Goal: Task Accomplishment & Management: Complete application form

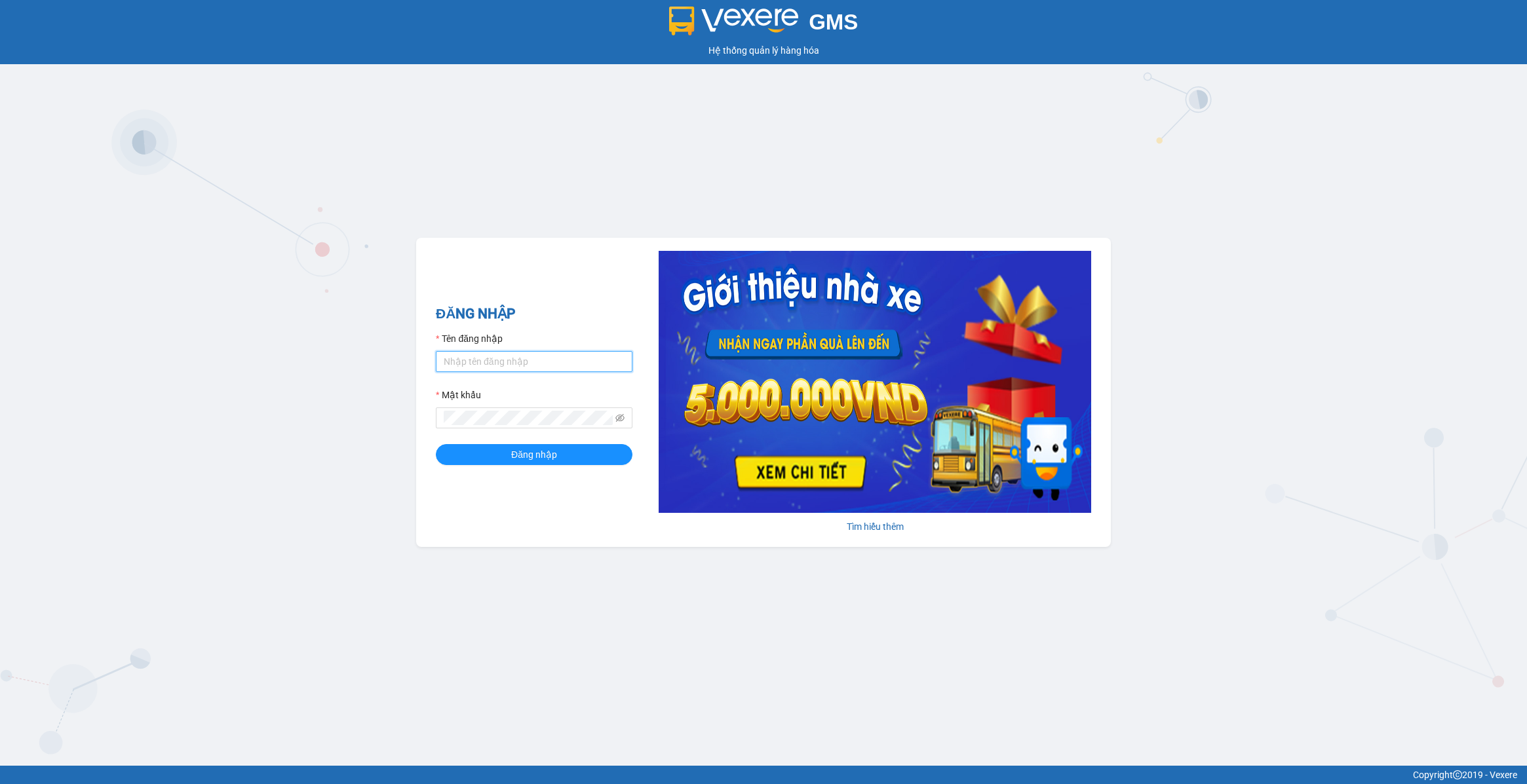
click at [525, 367] on input "Tên đăng nhập" at bounding box center [534, 362] width 197 height 21
type input "lananh.anhkhangdn"
click at [620, 421] on icon "eye-invisible" at bounding box center [620, 418] width 9 height 8
click at [604, 427] on span at bounding box center [534, 418] width 197 height 21
click at [546, 453] on span "Đăng nhập" at bounding box center [534, 455] width 46 height 14
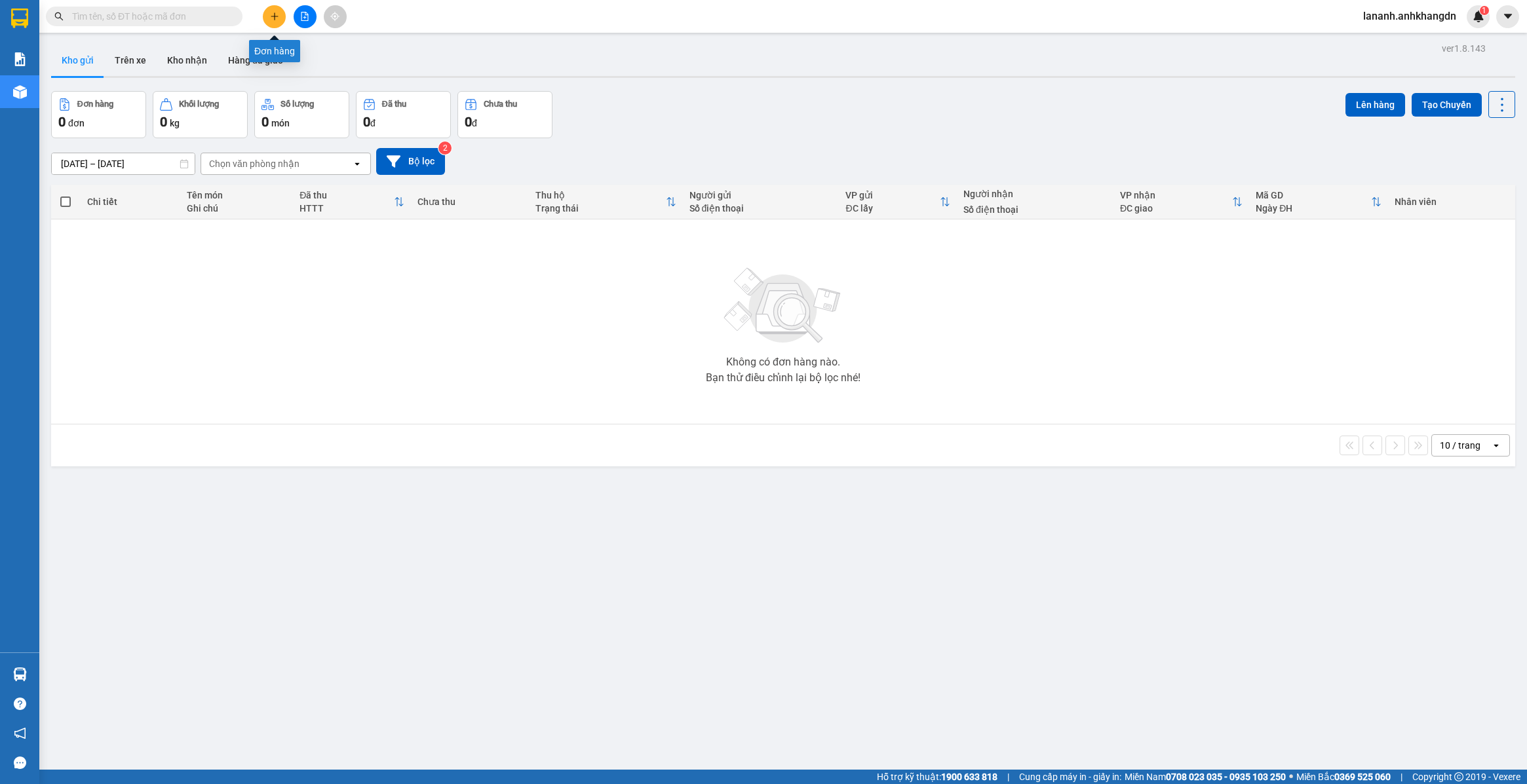
click at [279, 14] on icon "plus" at bounding box center [275, 17] width 9 height 9
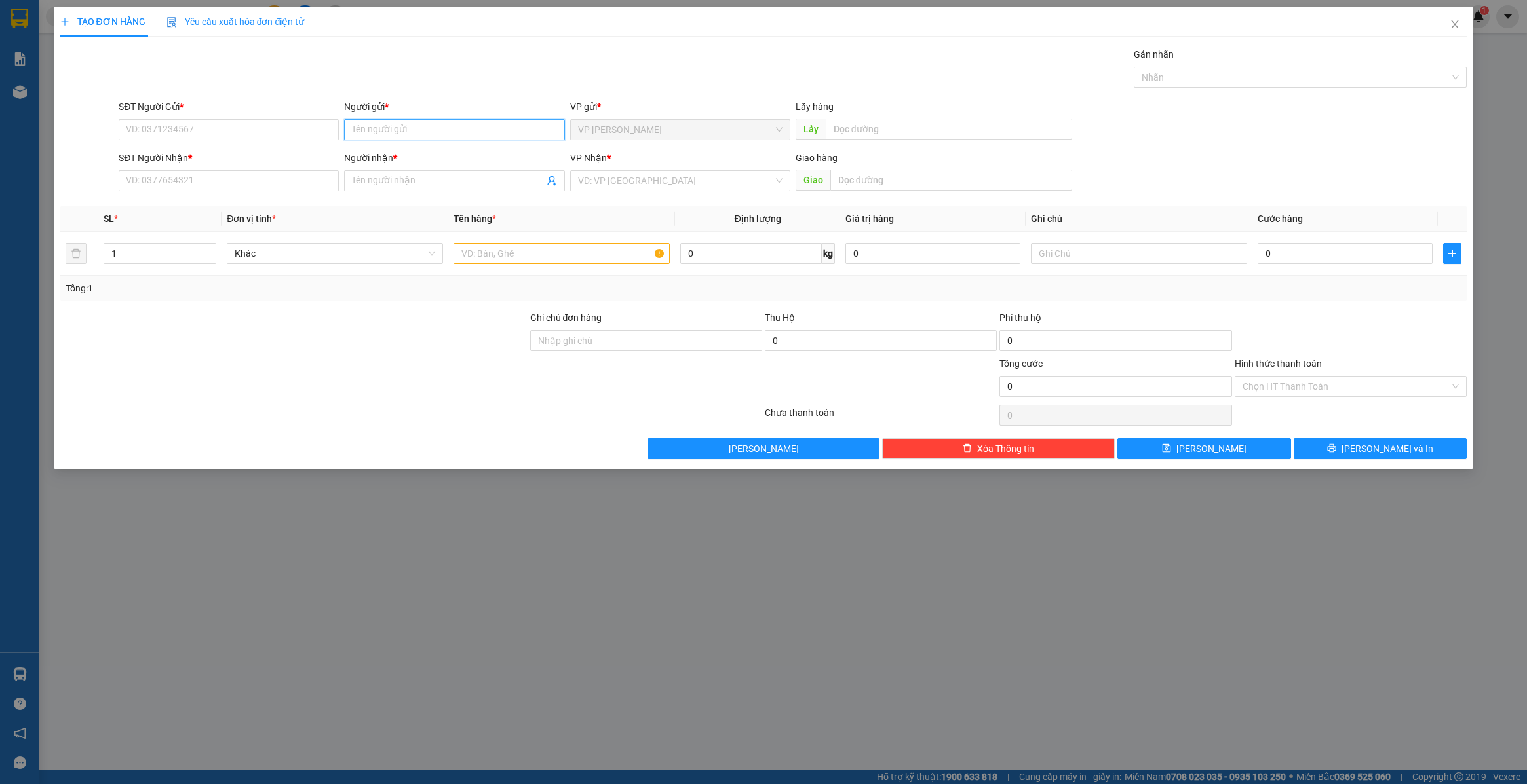
click at [409, 131] on input "Người gửi *" at bounding box center [454, 130] width 220 height 21
type input "honda"
click at [423, 153] on div "honda phúc - 0905082077" at bounding box center [454, 156] width 204 height 14
type input "0905082077"
type input "honda phúc"
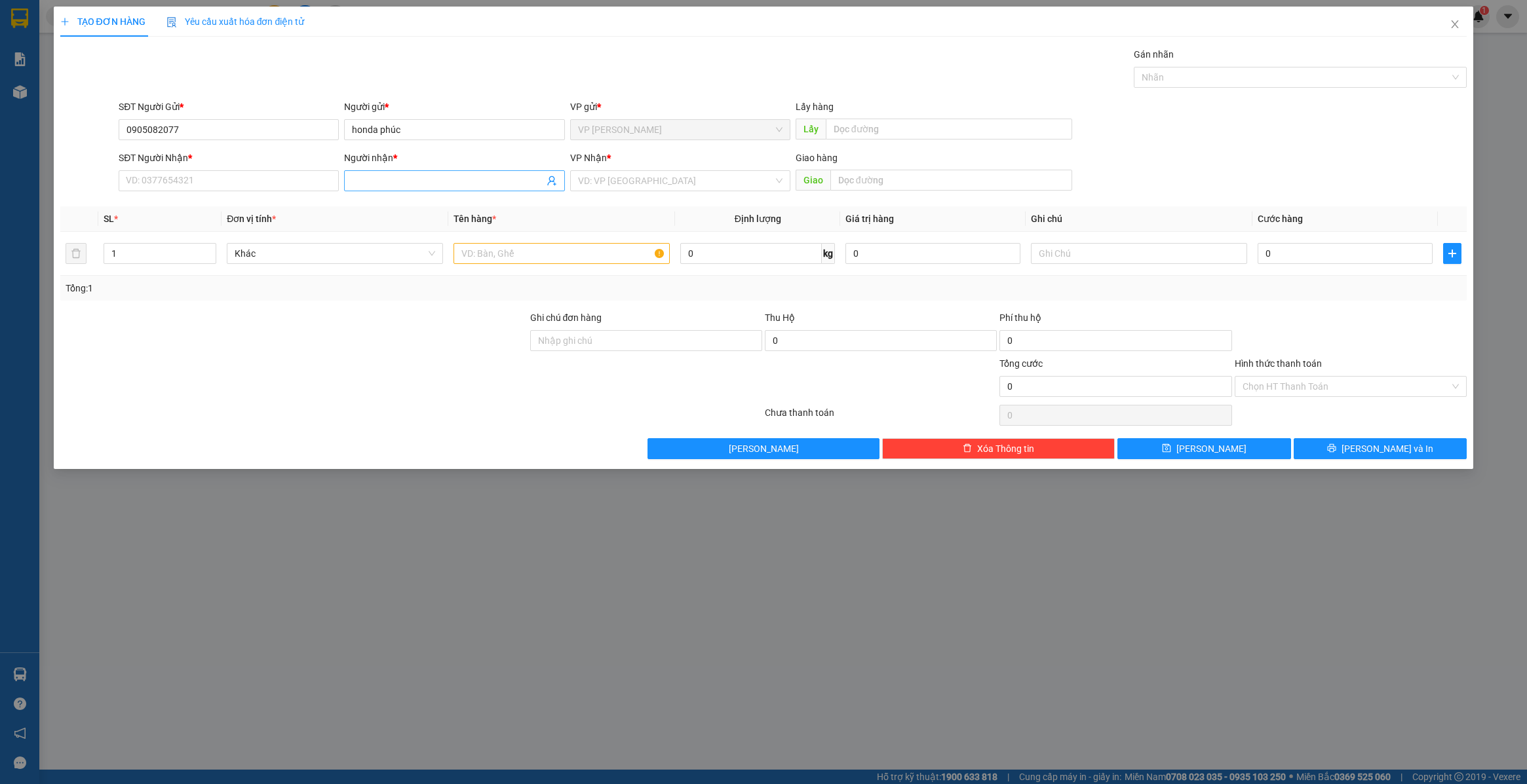
click at [395, 187] on input "Người nhận *" at bounding box center [448, 181] width 191 height 14
click at [269, 175] on input "SĐT Người Nhận *" at bounding box center [229, 181] width 220 height 21
type input "0903837493"
click at [395, 181] on input "Người nhận *" at bounding box center [448, 181] width 191 height 14
type input "sơn bấy"
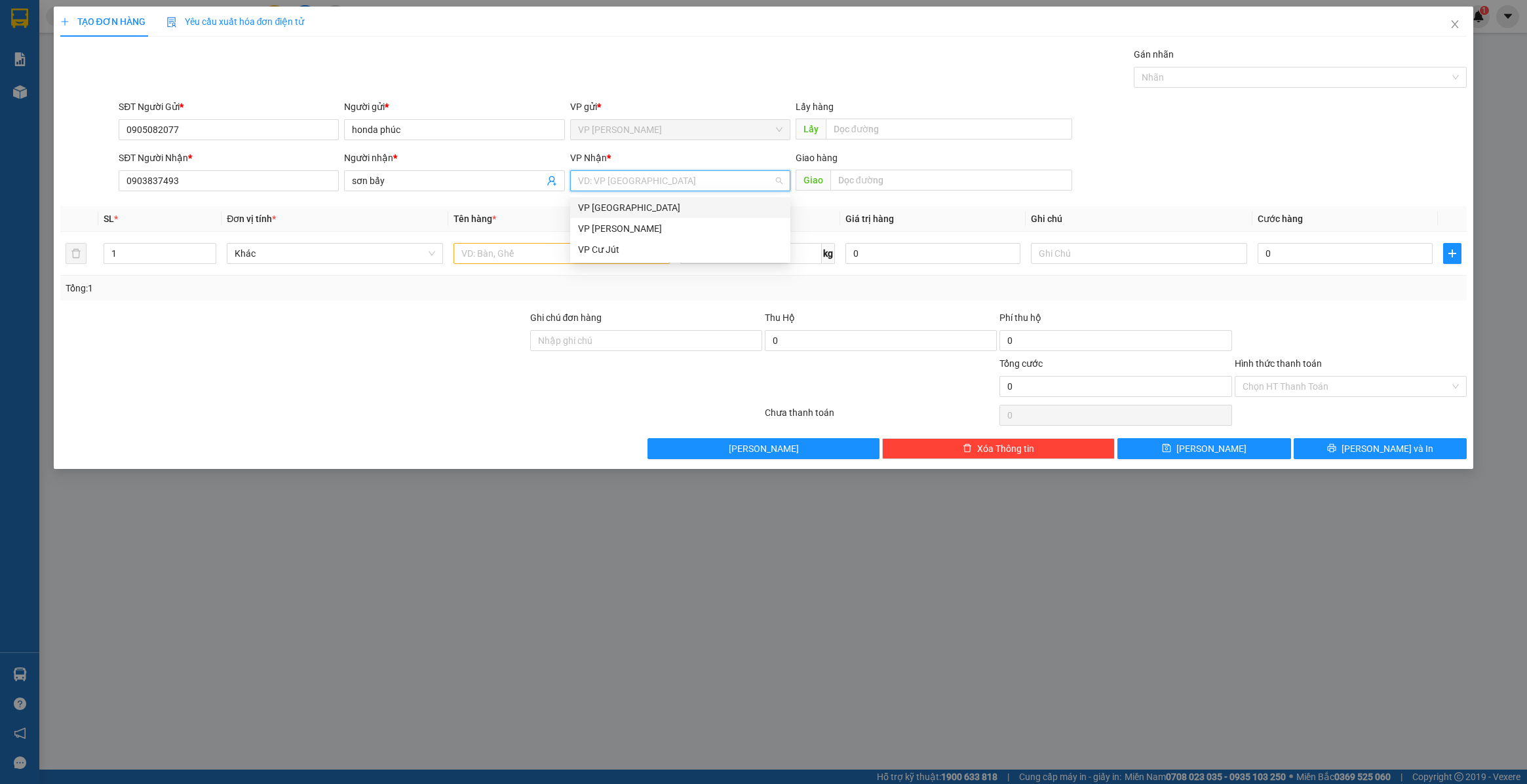
click at [648, 181] on input "search" at bounding box center [675, 181] width 195 height 20
drag, startPoint x: 643, startPoint y: 205, endPoint x: 519, endPoint y: 247, distance: 130.9
click at [642, 206] on div "VP Sài Gòn" at bounding box center [680, 207] width 204 height 14
click at [525, 256] on input "text" at bounding box center [561, 253] width 216 height 21
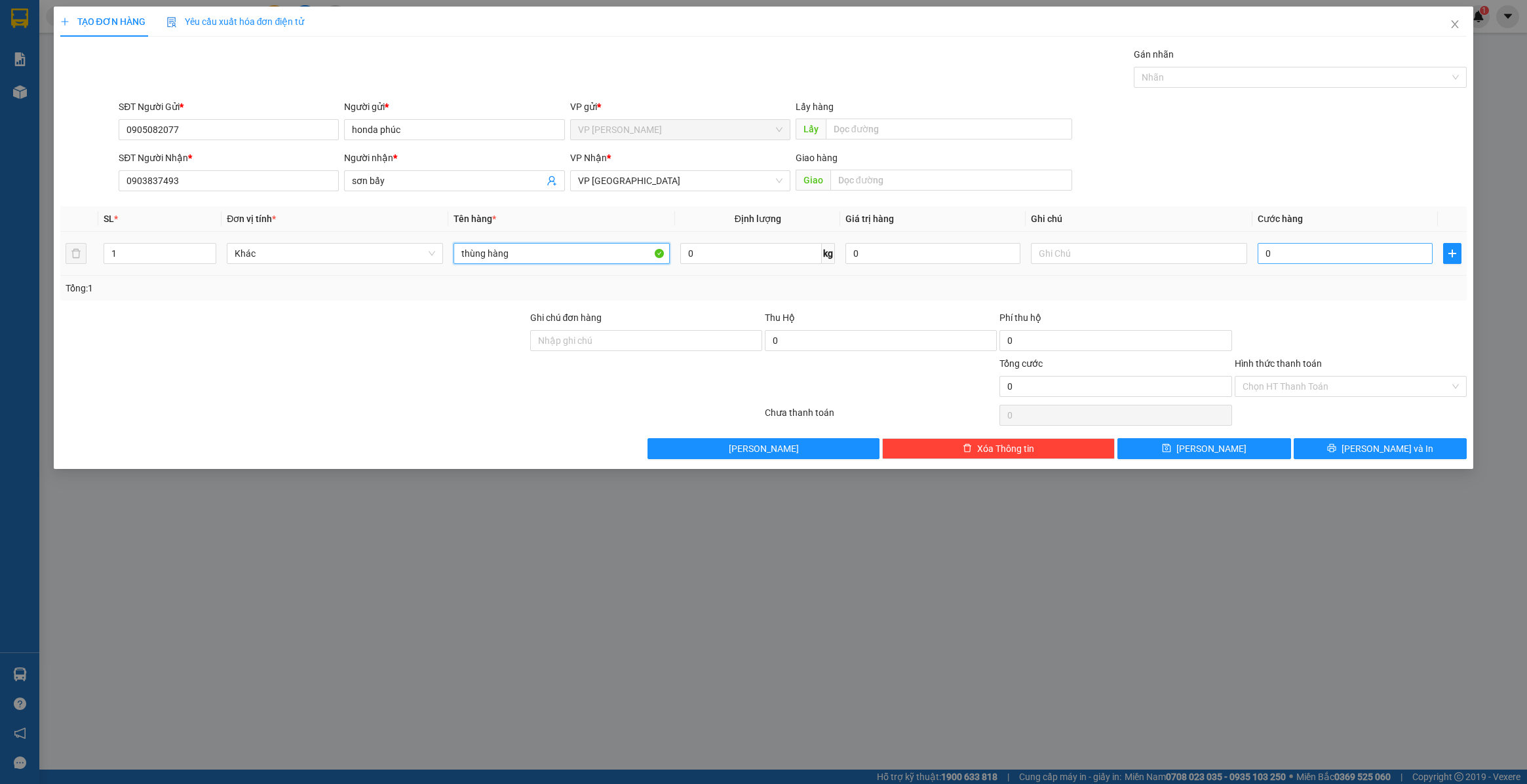
type input "thùng hàng"
click at [1308, 256] on input "0" at bounding box center [1345, 253] width 175 height 21
type input "8"
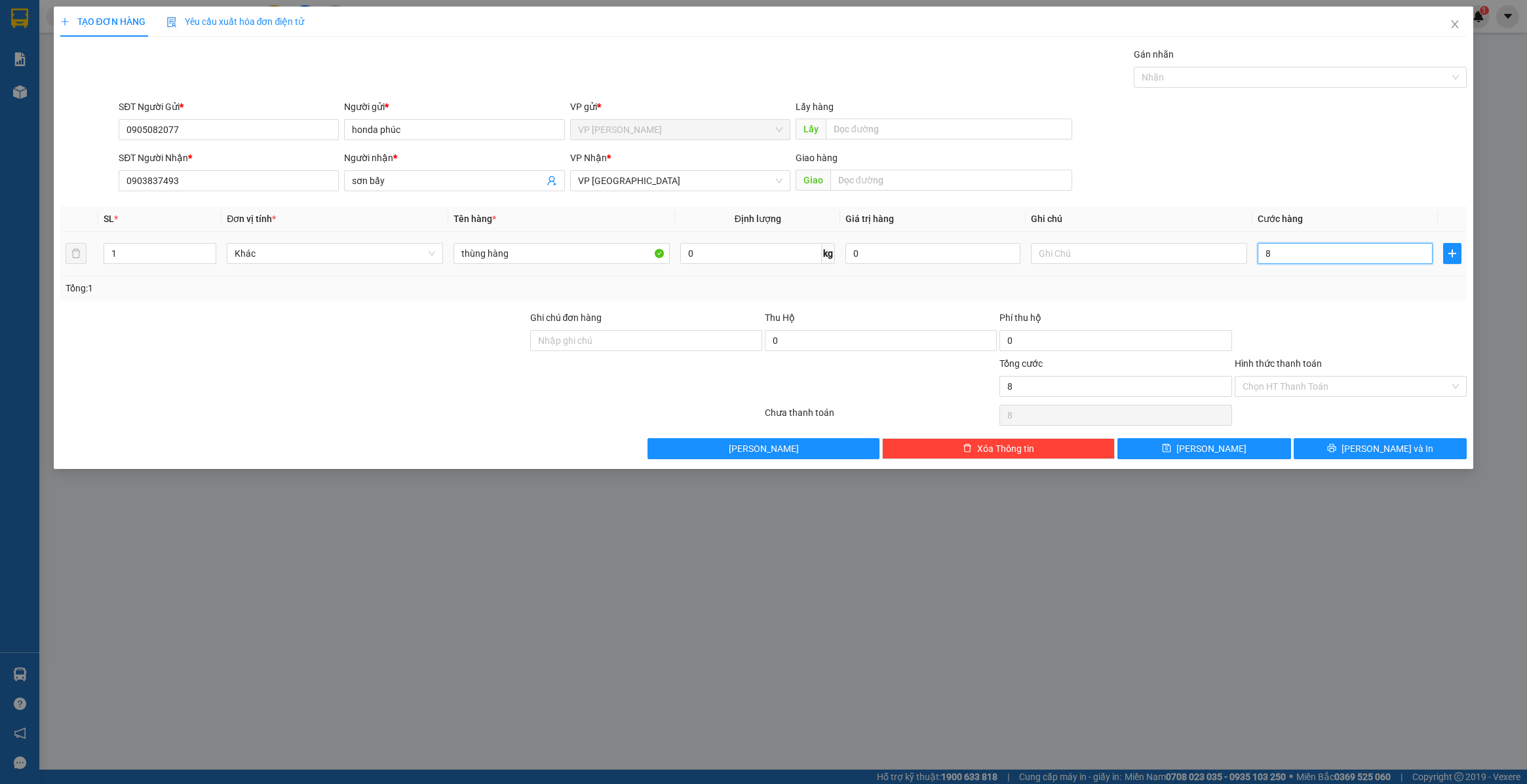
type input "80"
type input "800"
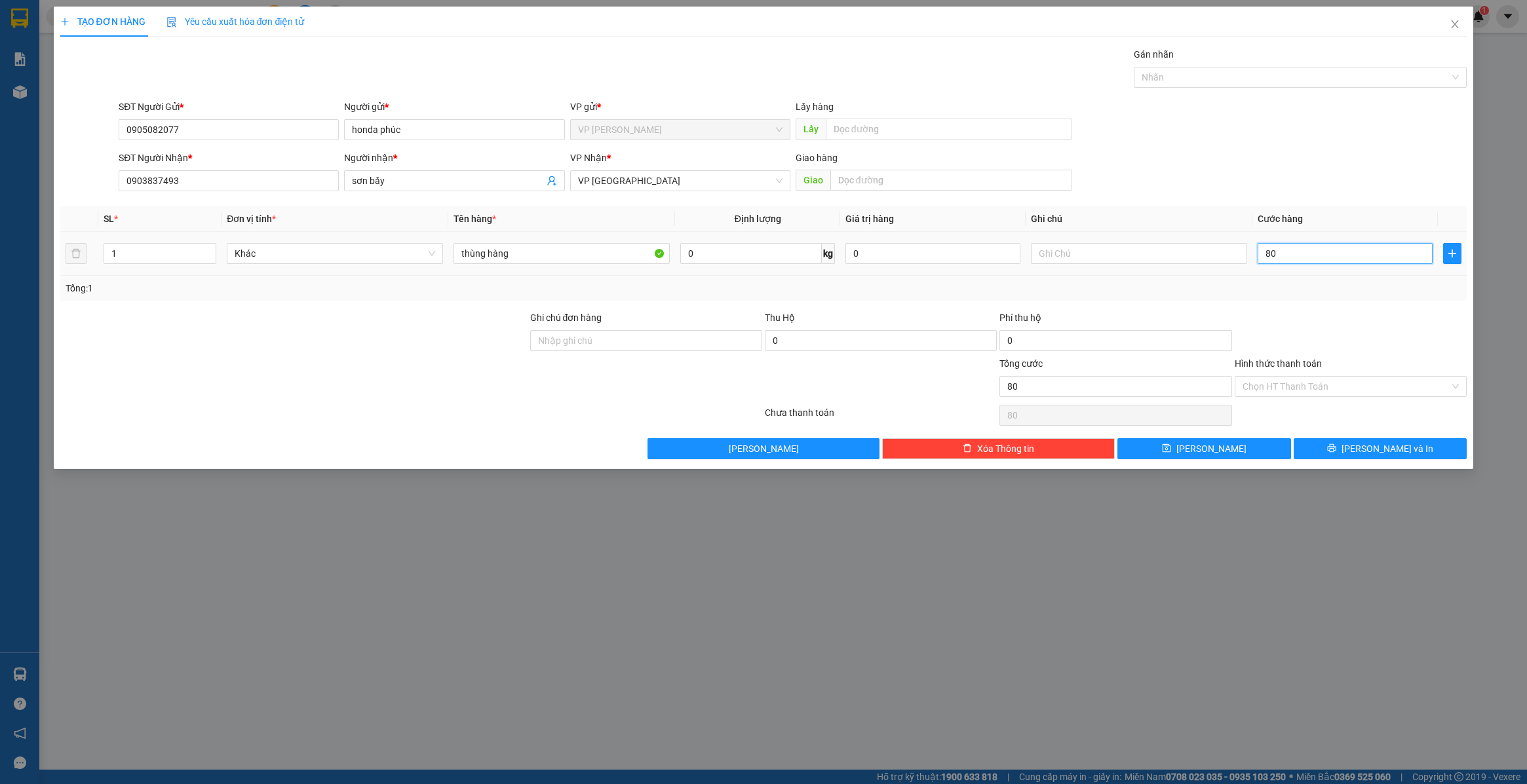
type input "800"
type input "8.000"
type input "80.000"
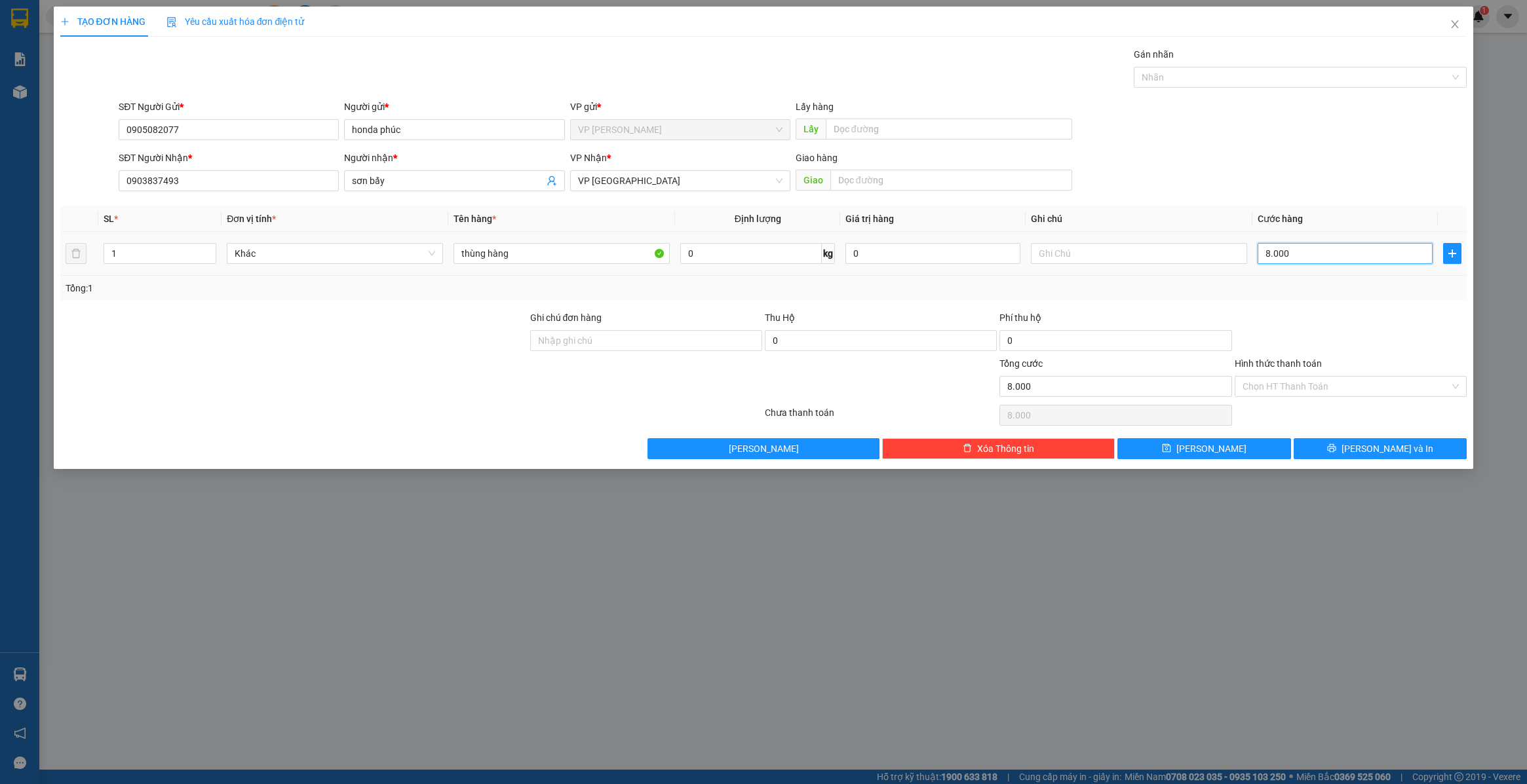
type input "80.000"
click at [1213, 440] on button "Lưu" at bounding box center [1204, 449] width 174 height 21
type input "0"
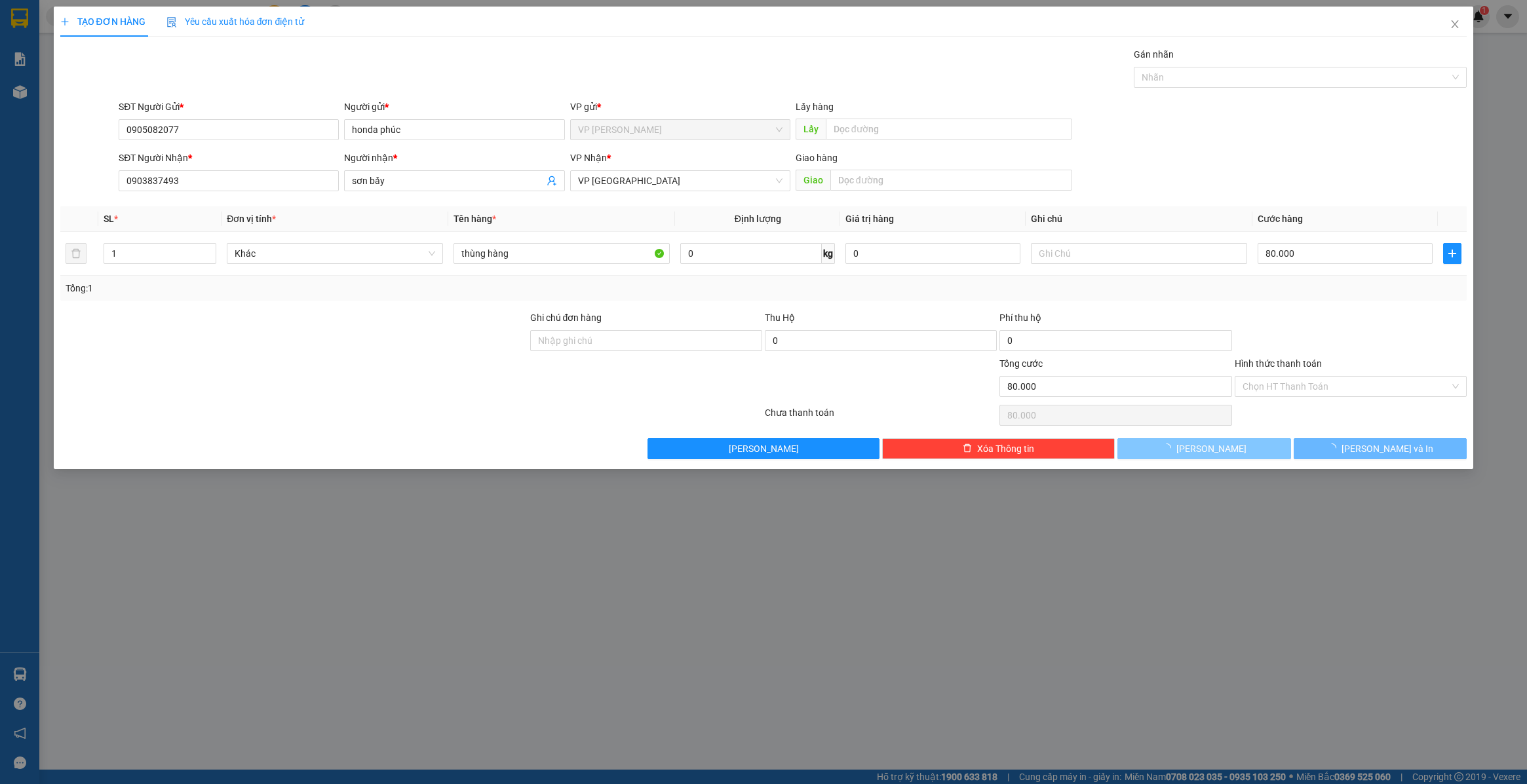
type input "0"
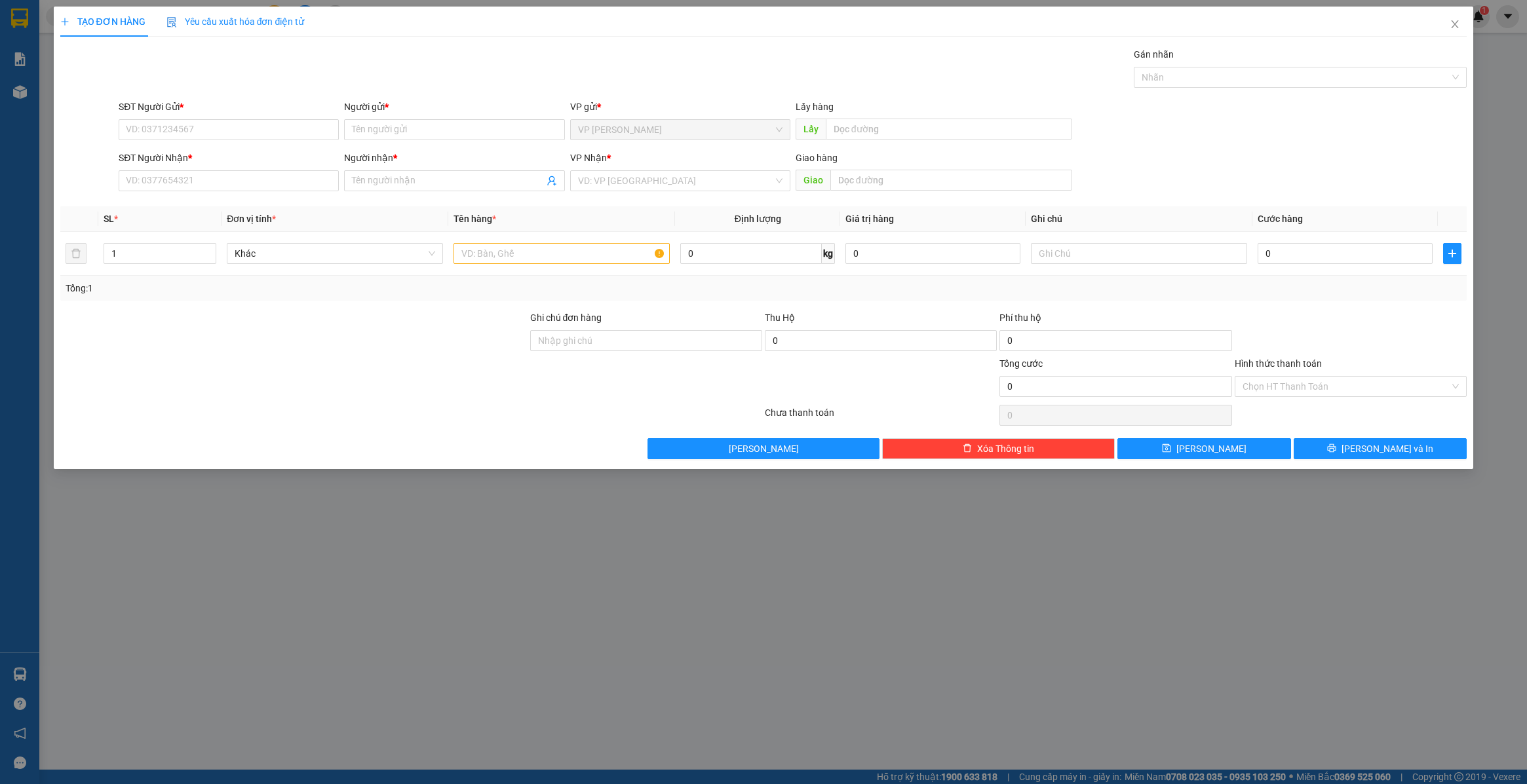
click at [1459, 534] on div "TẠO ĐƠN HÀNG Yêu cầu xuất hóa đơn điện tử Transit Pickup Surcharge Ids Transit …" at bounding box center [763, 392] width 1527 height 784
click at [1453, 23] on icon "close" at bounding box center [1455, 24] width 7 height 8
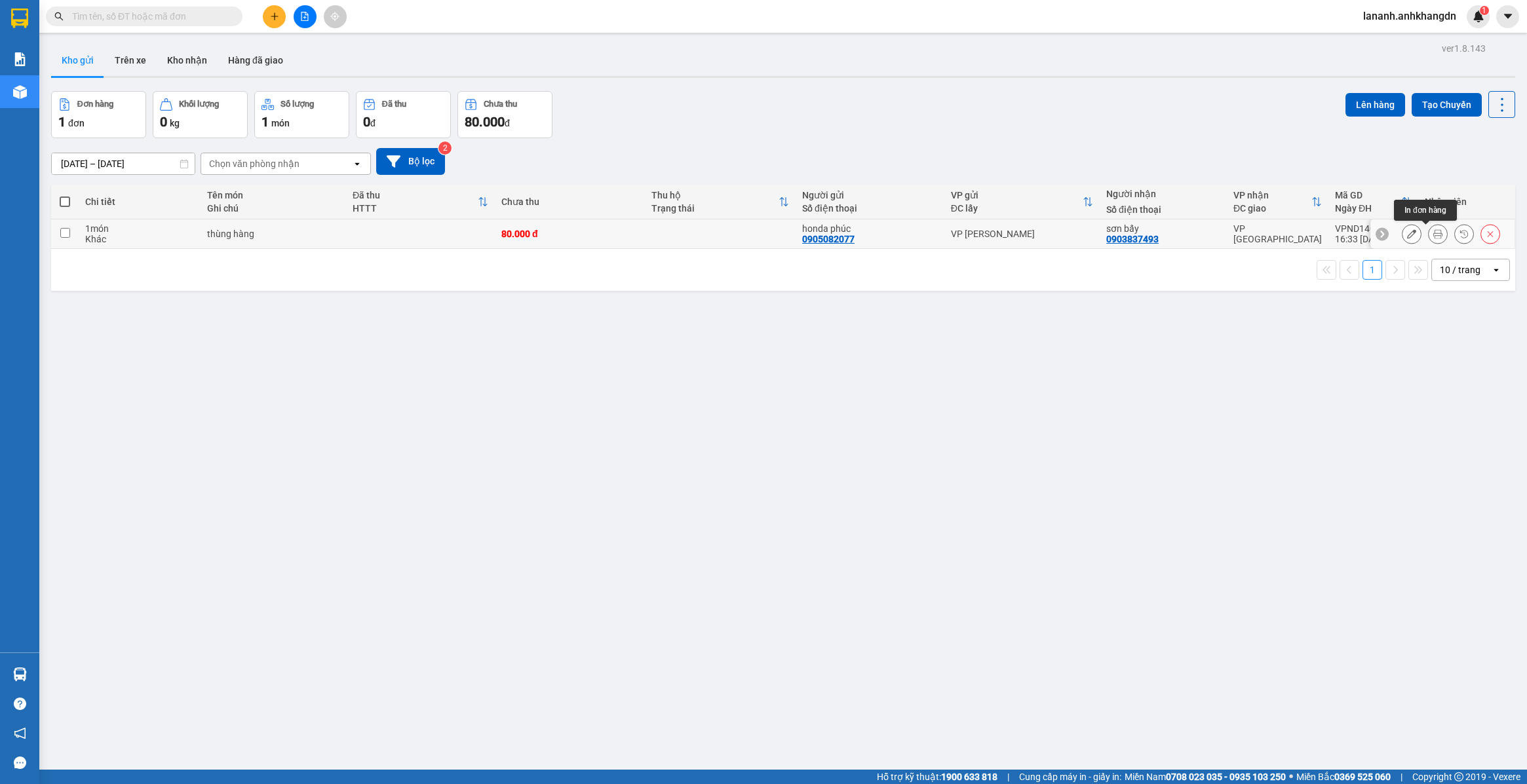
click at [1434, 236] on icon at bounding box center [1438, 234] width 9 height 9
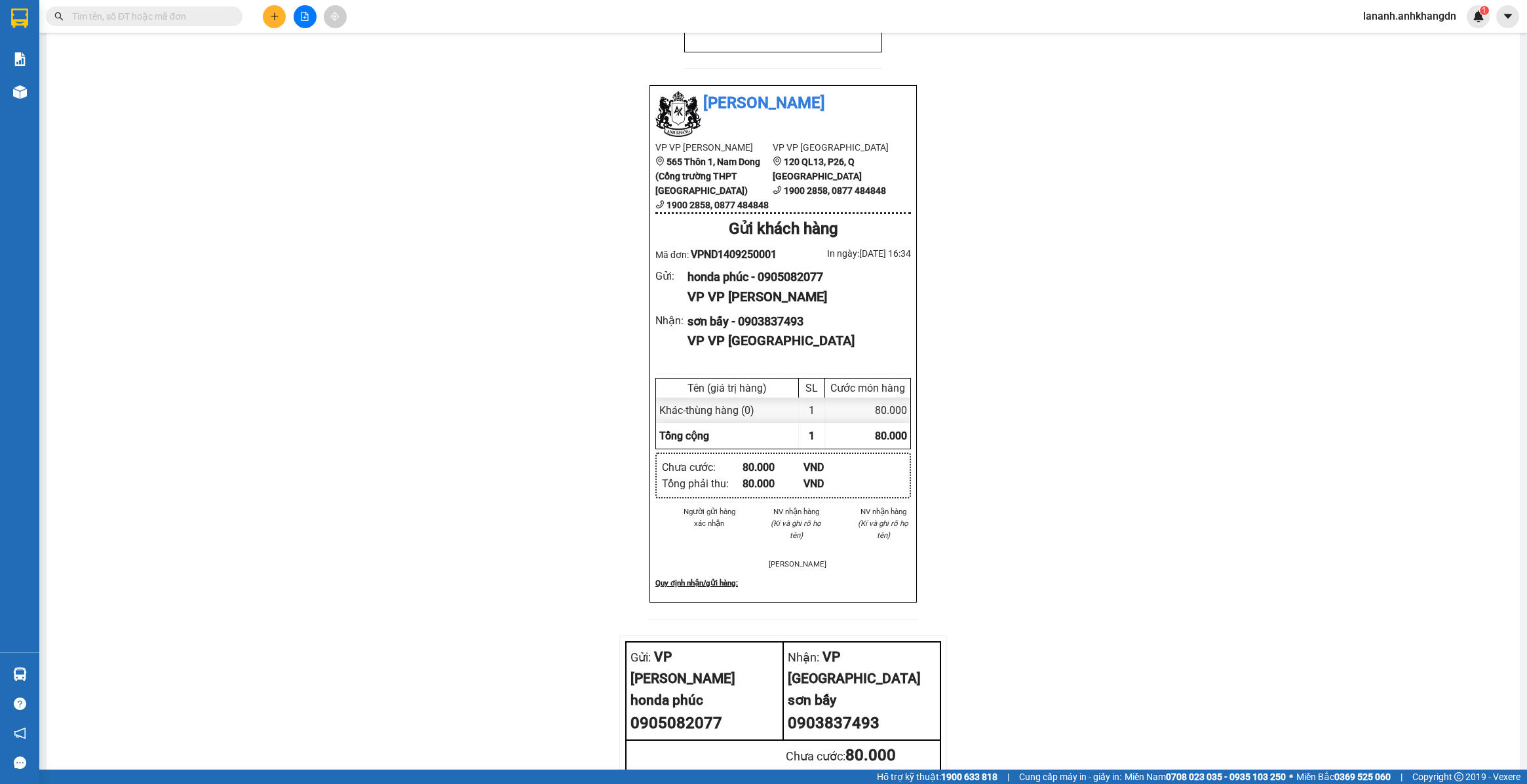
scroll to position [655, 0]
click at [317, 357] on div "NHÀ XE ANH KHANG 1900 2858 - 0877 484848 VP Nam Dong VP Sài Gòn ĐC: 565 Thôn 1,…" at bounding box center [783, 194] width 1442 height 1469
click at [434, 354] on div "NHÀ XE ANH KHANG 1900 2858 - 0877 484848 VP Nam Dong VP Sài Gòn ĐC: 565 Thôn 1,…" at bounding box center [783, 194] width 1442 height 1469
drag, startPoint x: 510, startPoint y: 442, endPoint x: 522, endPoint y: 398, distance: 45.6
click at [511, 433] on div "NHÀ XE ANH KHANG 1900 2858 - 0877 484848 VP Nam Dong VP Sài Gòn ĐC: 565 Thôn 1,…" at bounding box center [783, 194] width 1442 height 1469
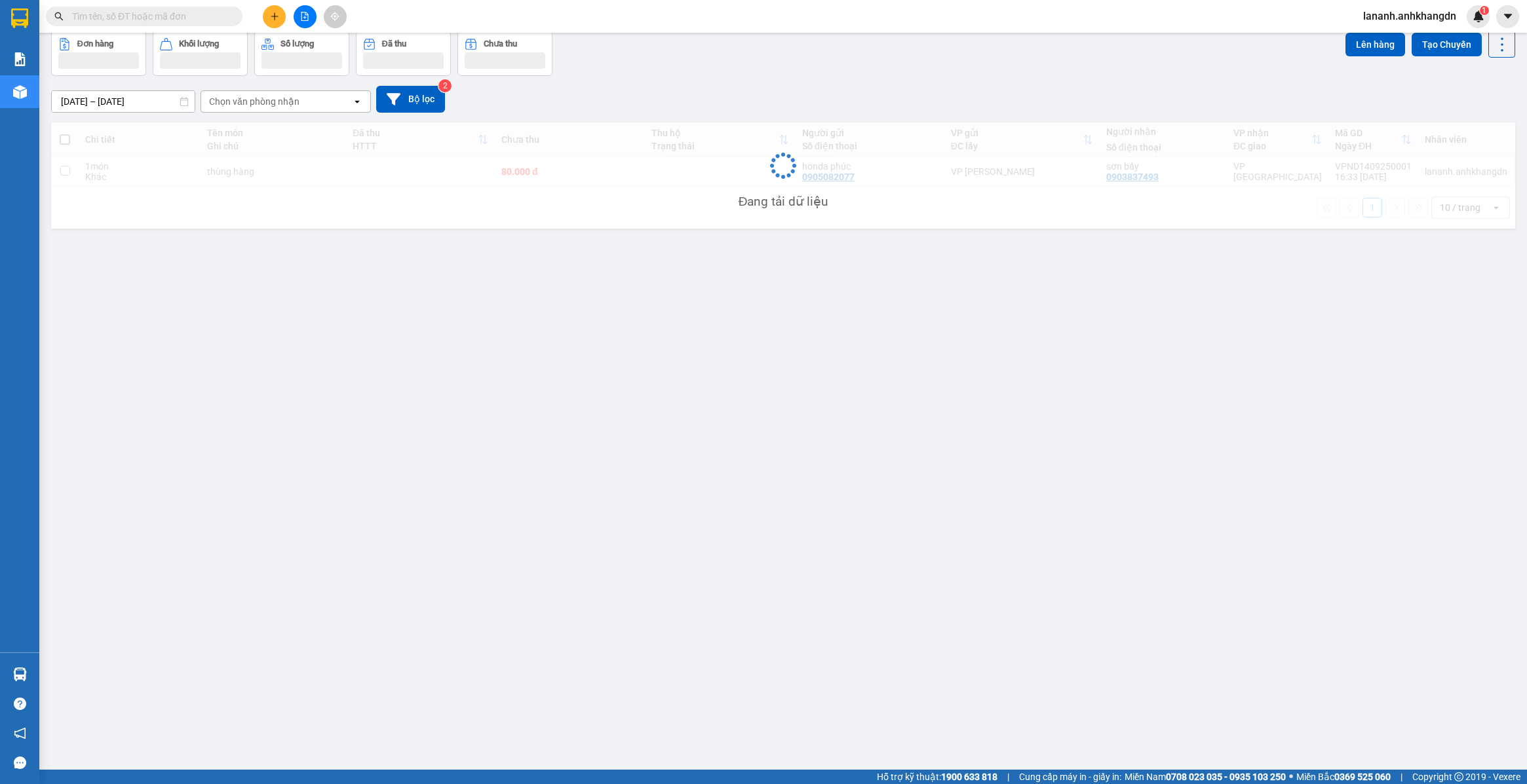
scroll to position [60, 0]
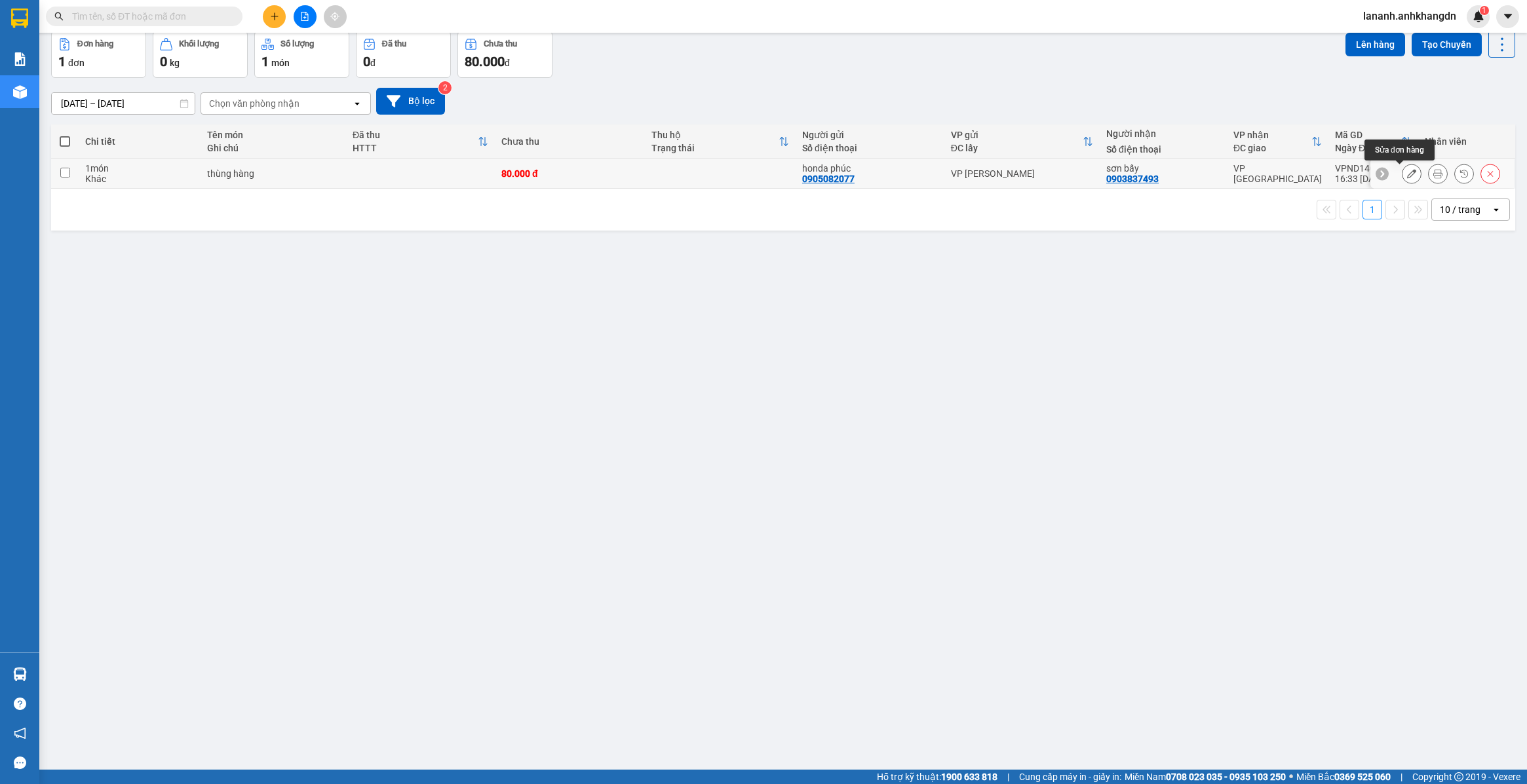
click at [1407, 171] on icon at bounding box center [1412, 174] width 9 height 9
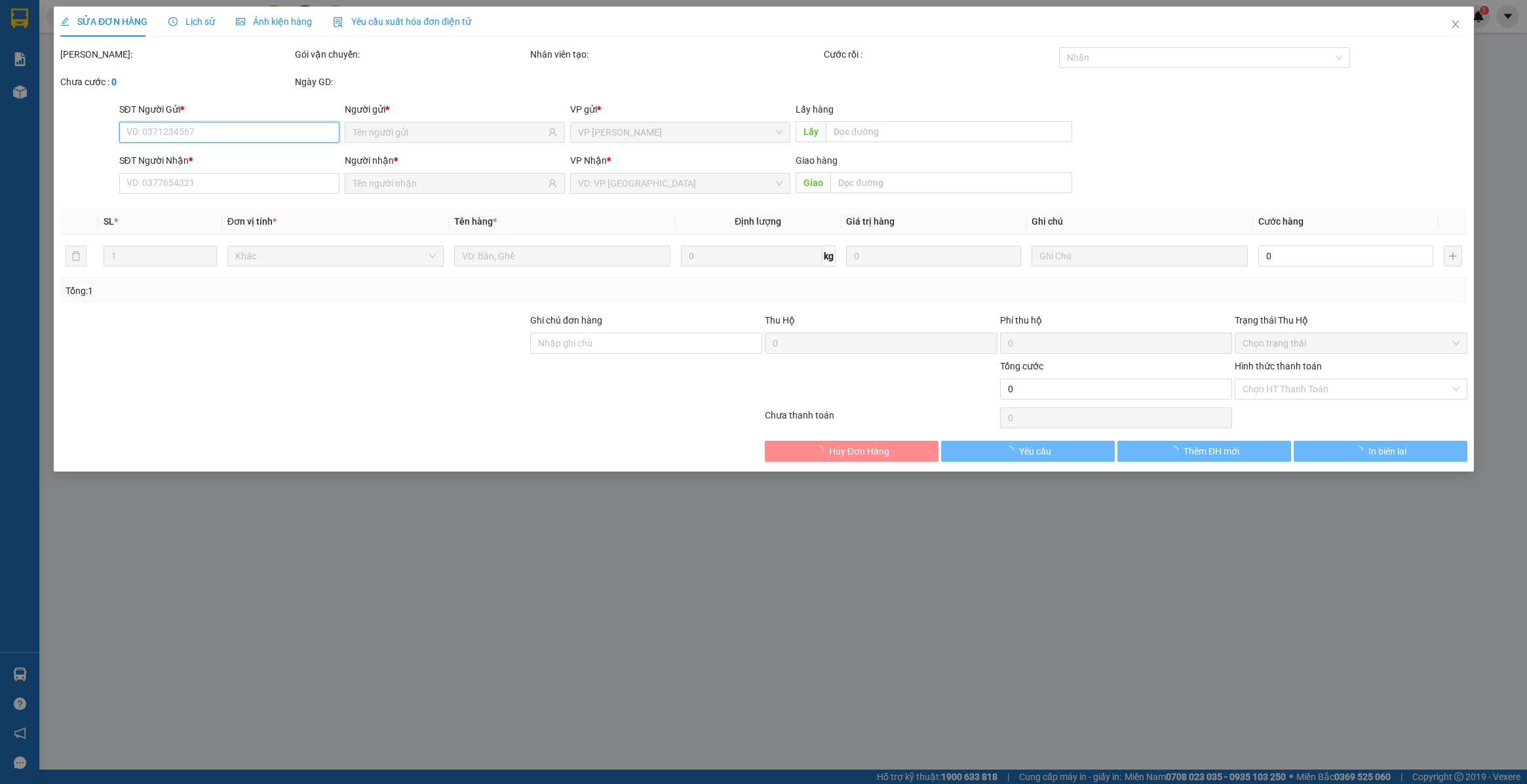
type input "0905082077"
type input "0903837493"
type input "80.000"
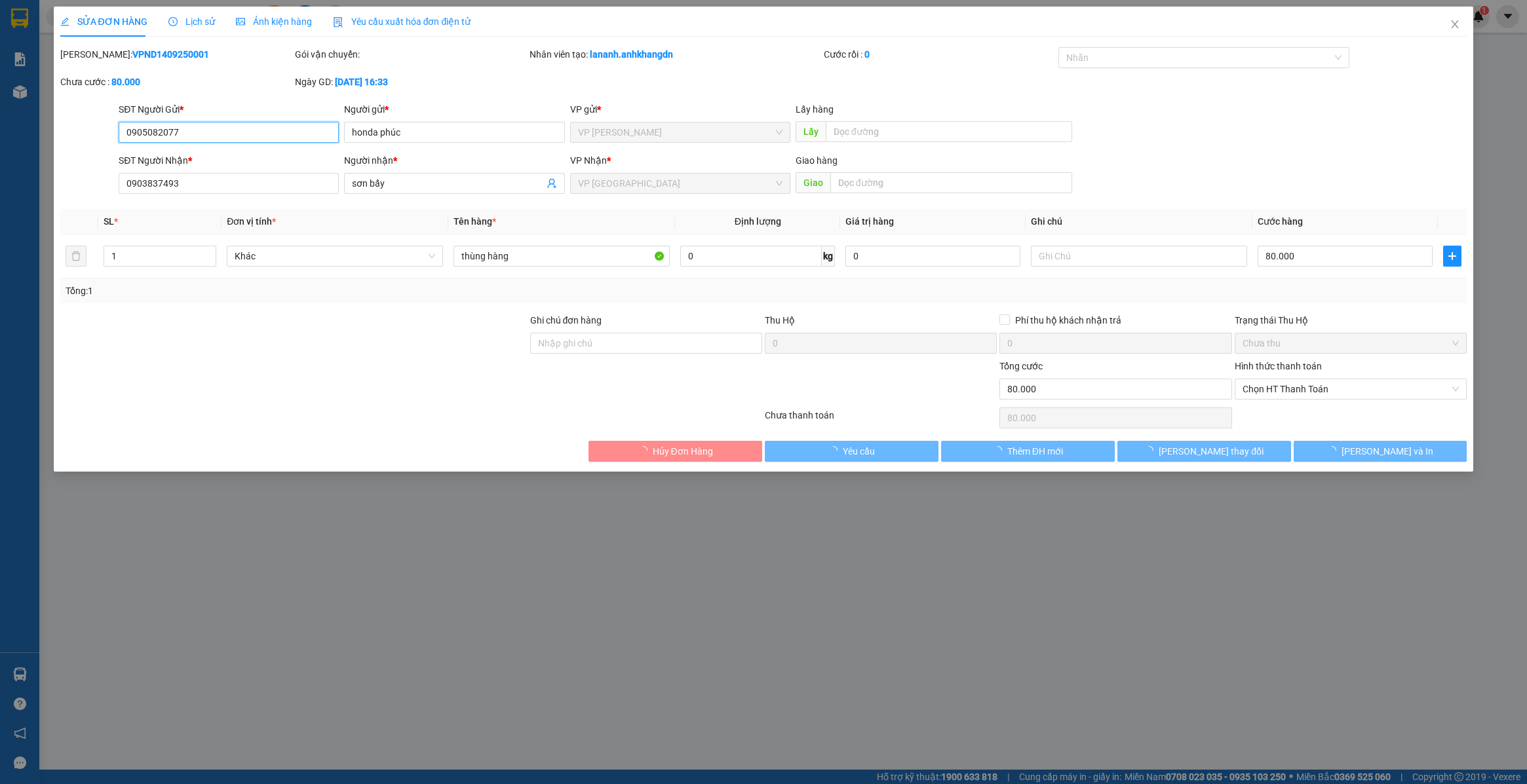
click at [1288, 386] on span "Chọn HT Thanh Toán" at bounding box center [1351, 389] width 216 height 20
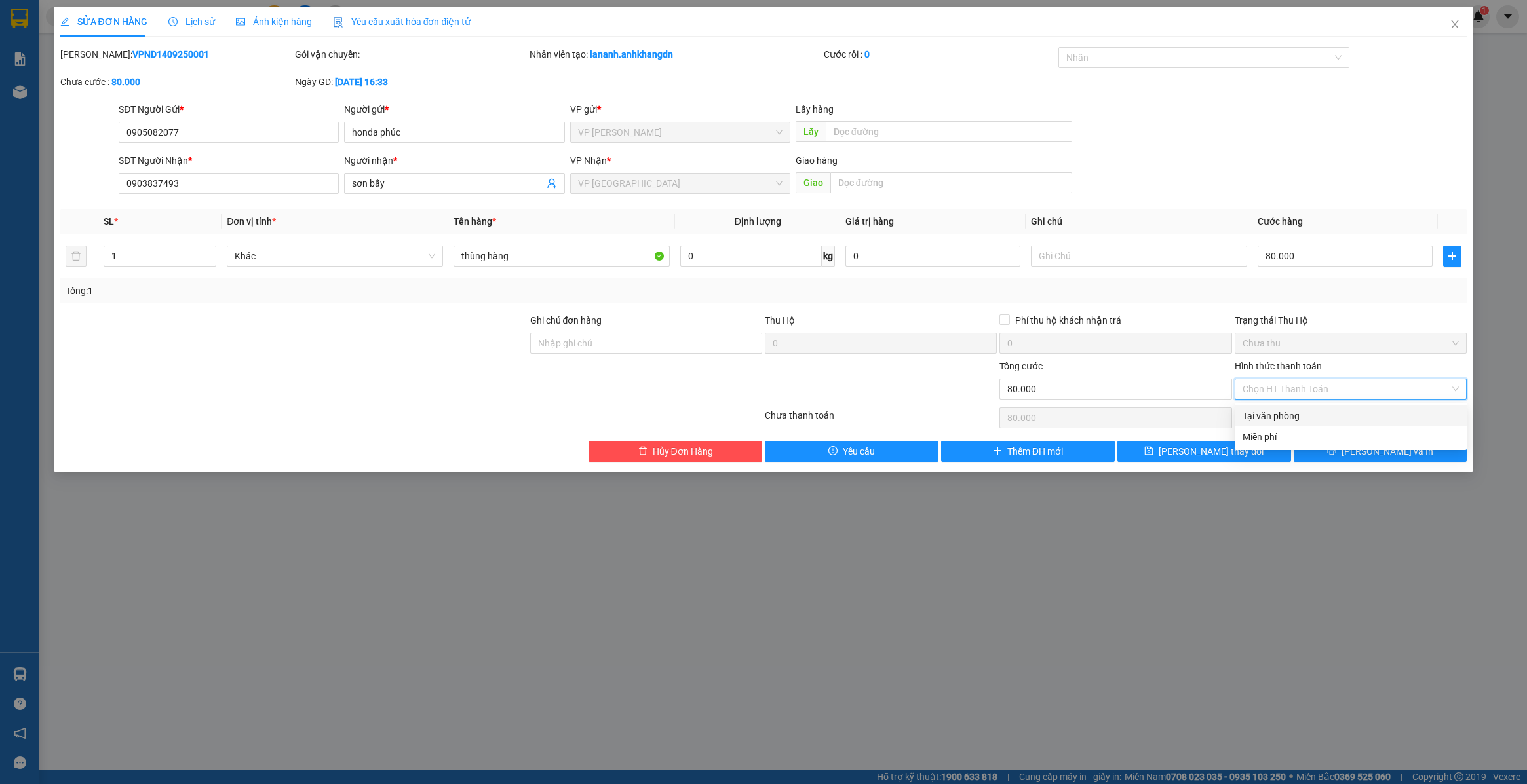
click at [1275, 411] on div "Tại văn phòng" at bounding box center [1351, 416] width 216 height 14
type input "0"
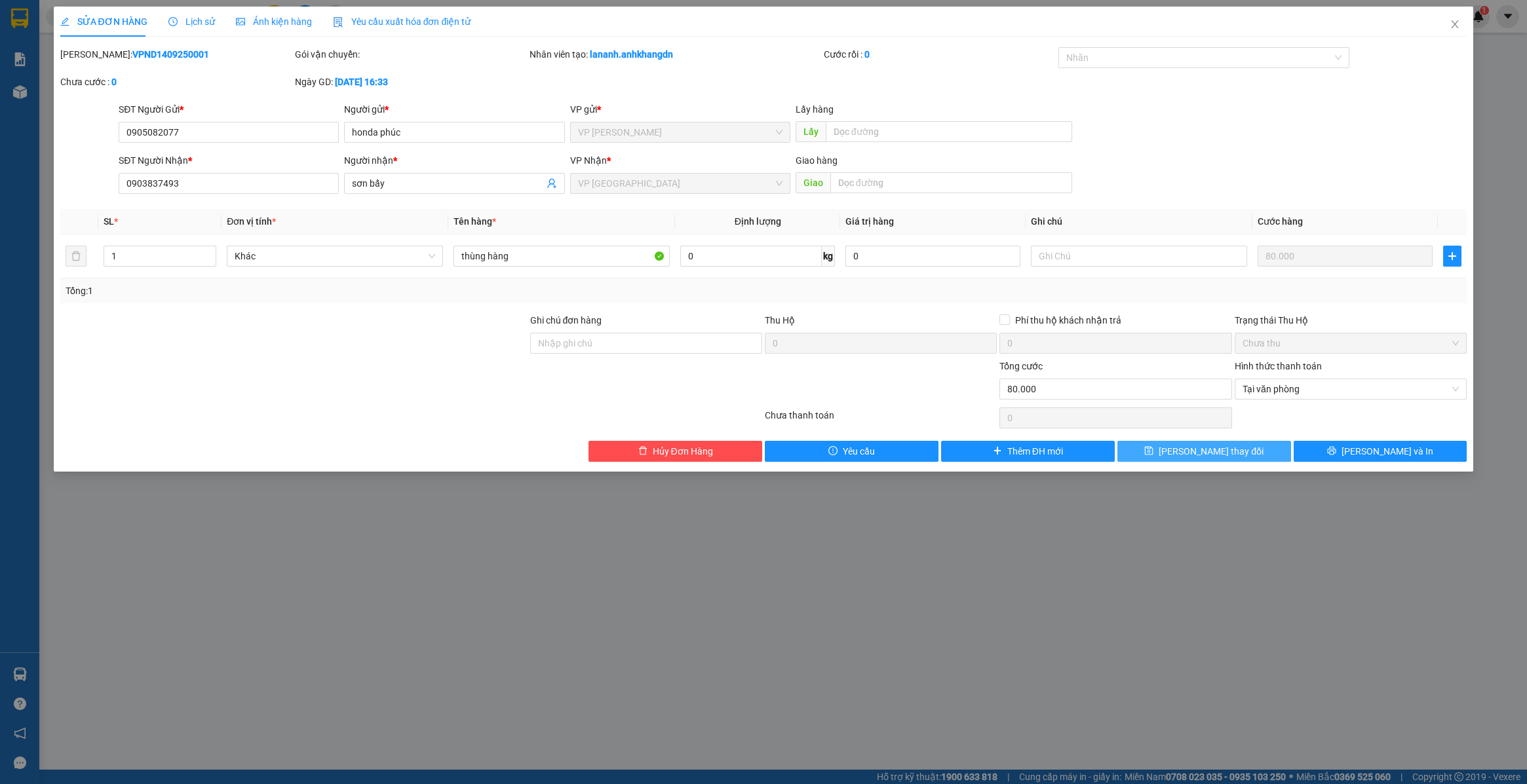
click at [1201, 457] on span "Lưu thay đổi" at bounding box center [1211, 451] width 105 height 14
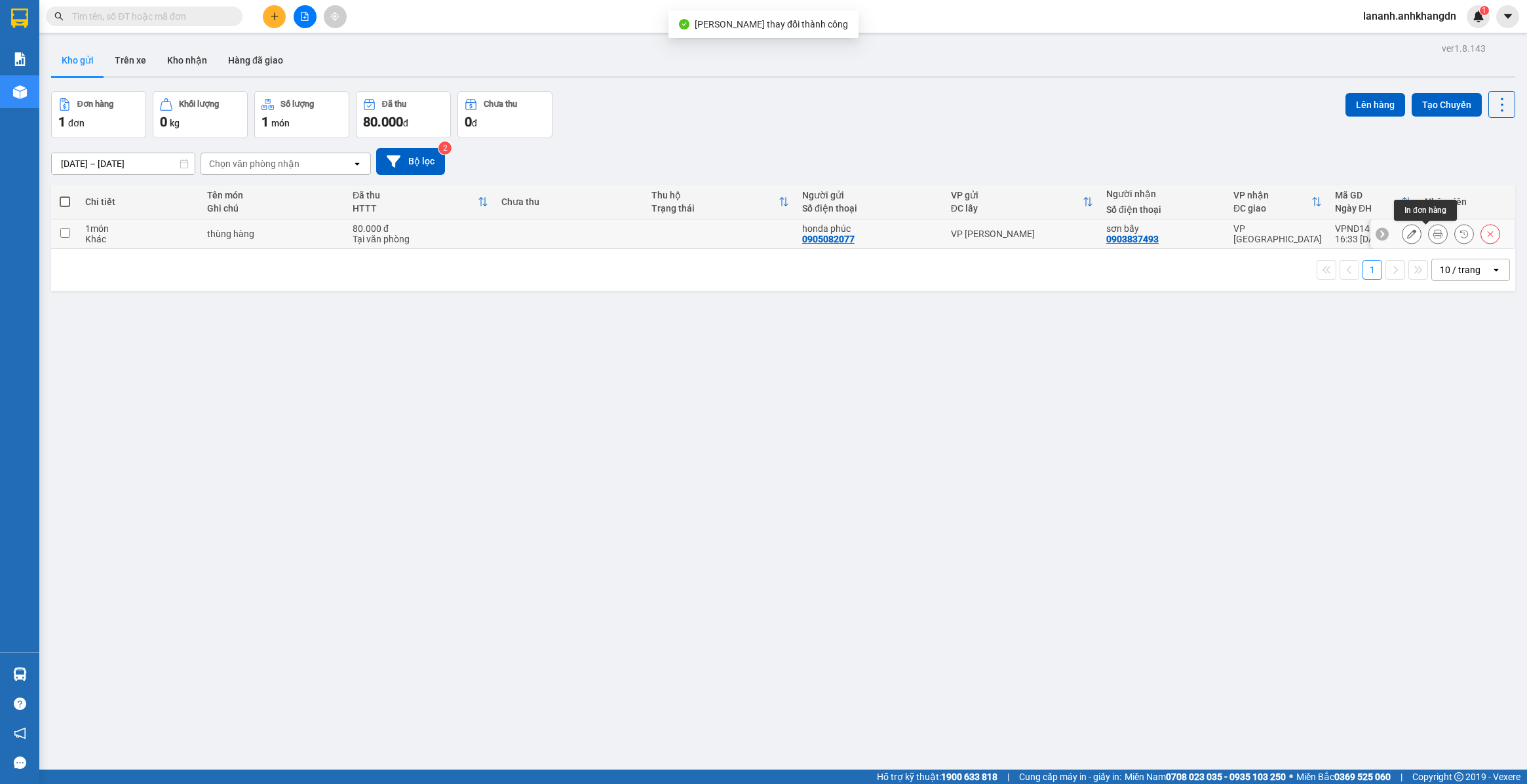
click at [1434, 233] on icon at bounding box center [1438, 234] width 9 height 9
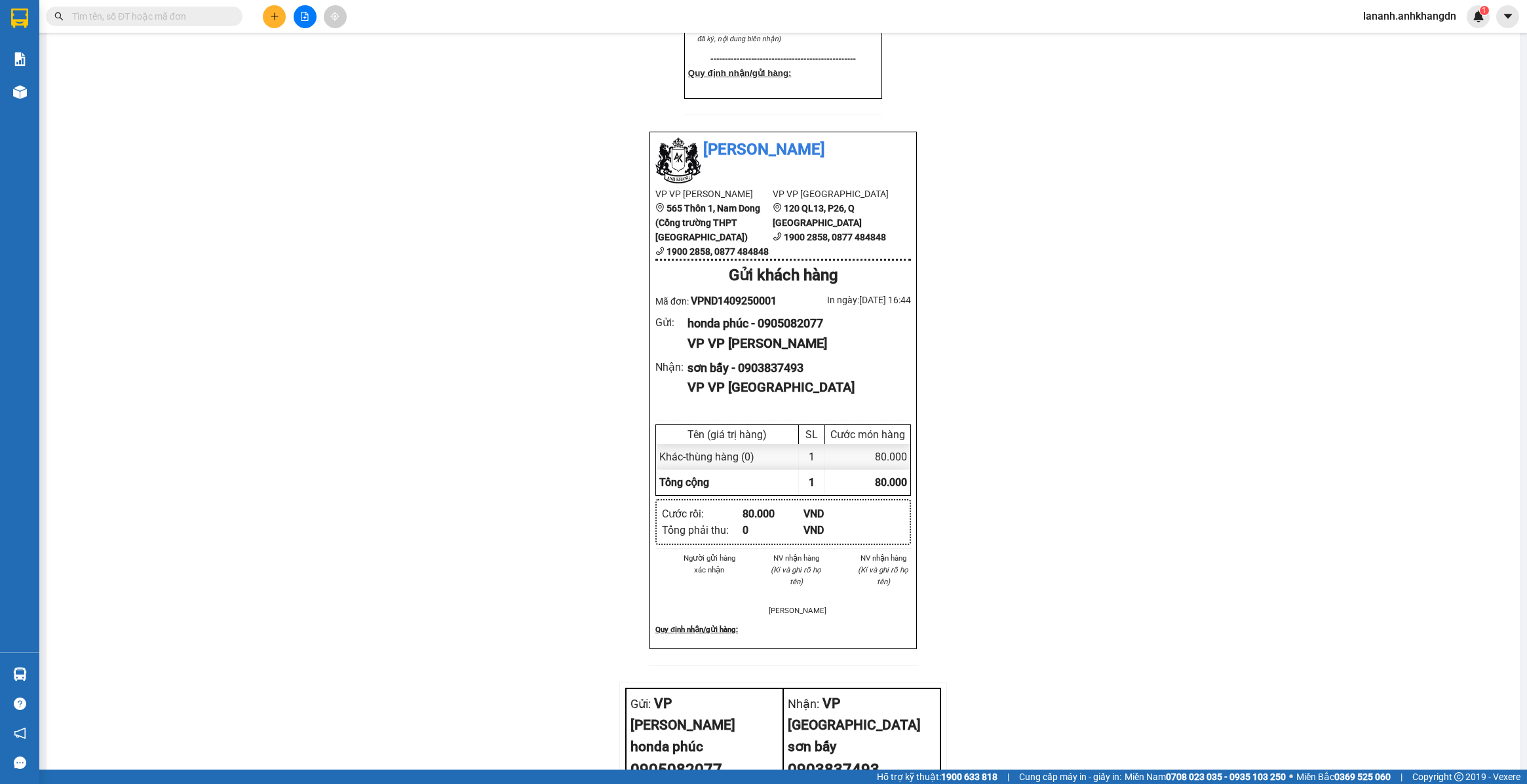
scroll to position [573, 0]
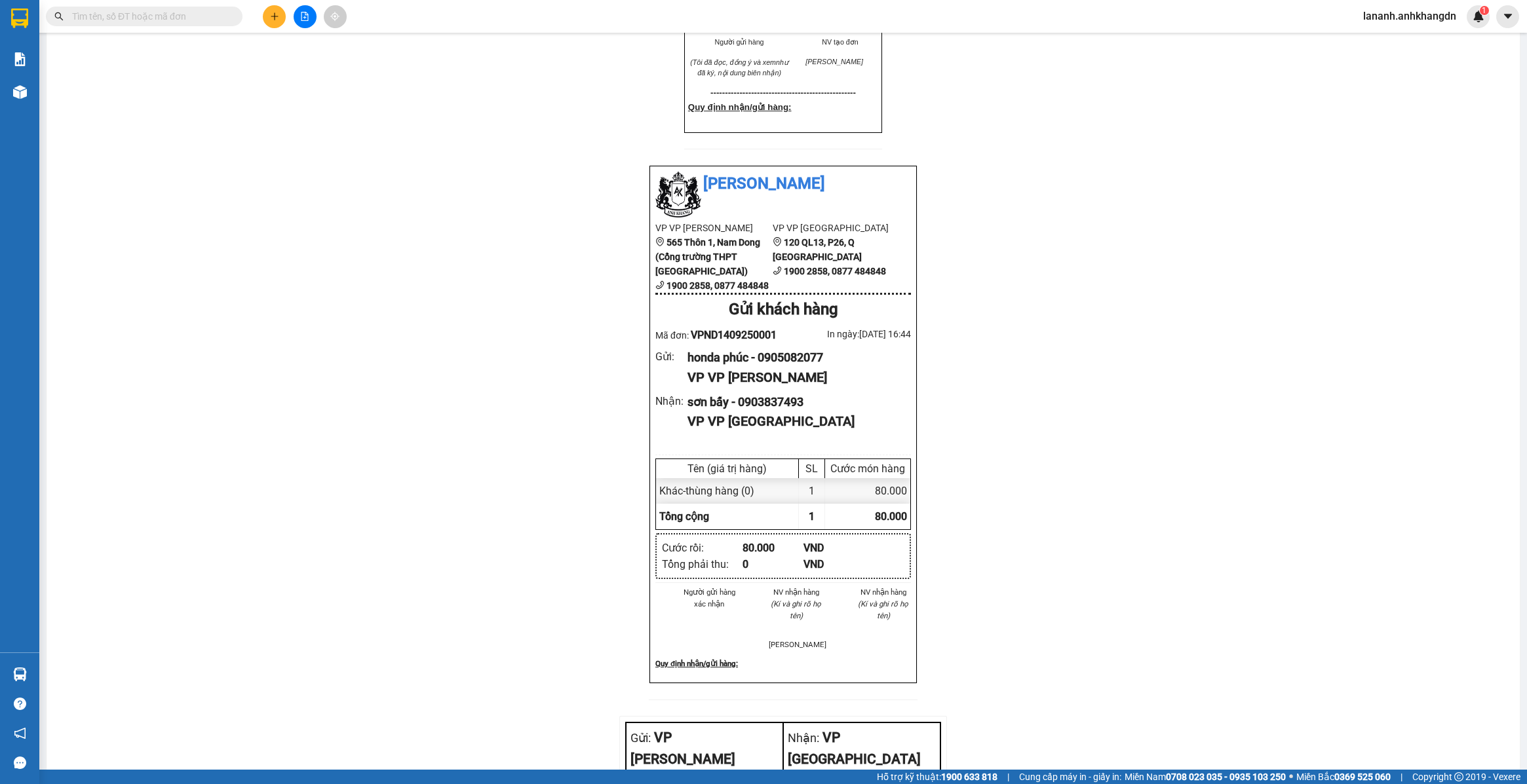
click at [1295, 620] on div "NHÀ XE ANH KHANG 1900 2858 - 0877 484848 VP Nam Dong VP Sài Gòn ĐC: 565 Thôn 1,…" at bounding box center [783, 274] width 1442 height 1466
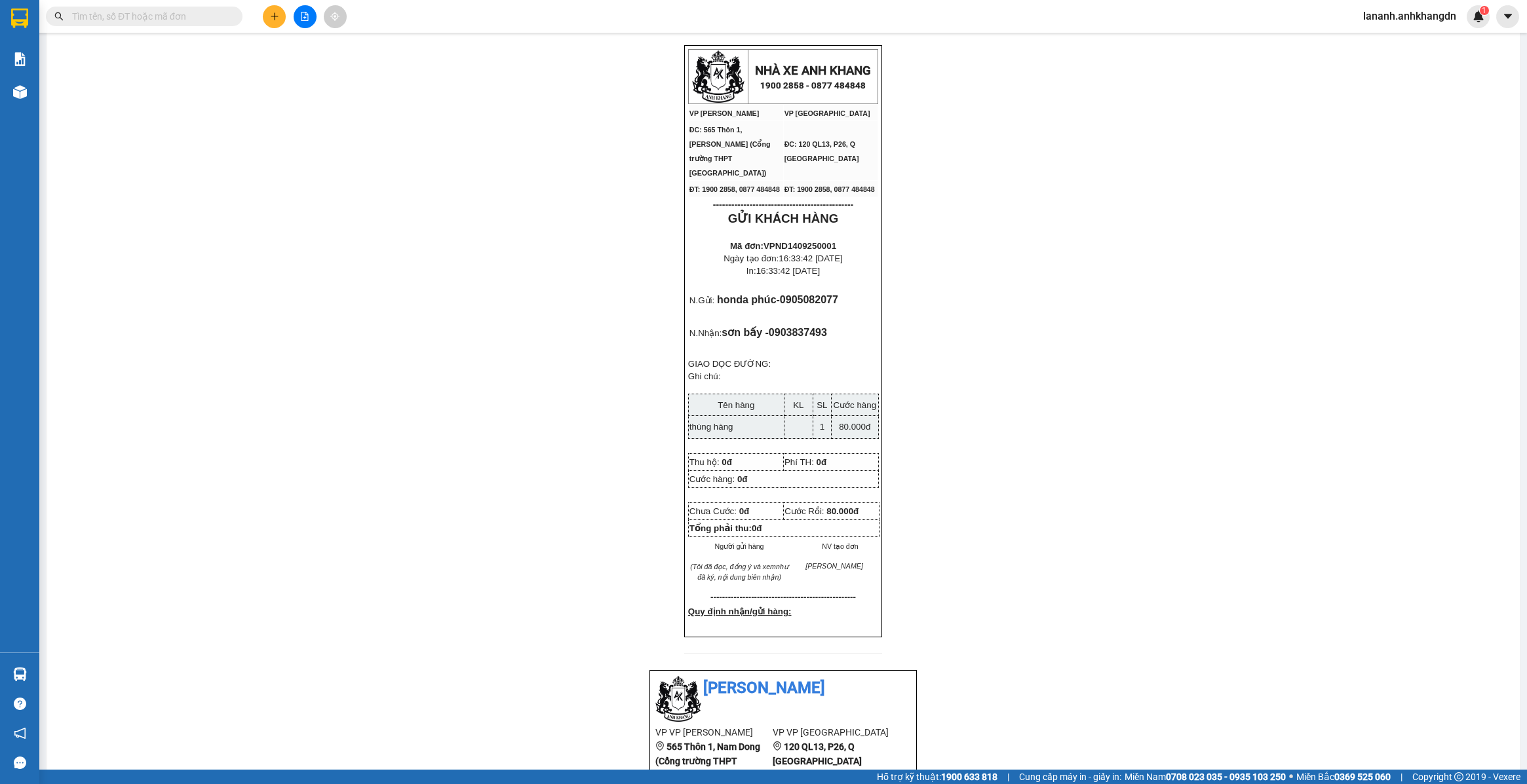
scroll to position [0, 0]
